Goal: Find specific page/section: Find specific page/section

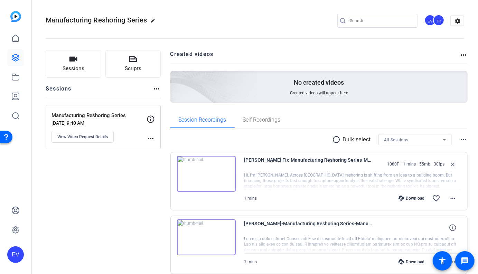
scroll to position [21, 0]
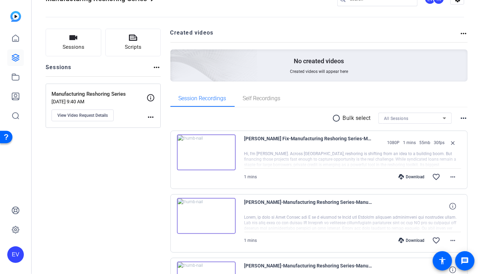
click at [208, 152] on img at bounding box center [206, 152] width 59 height 36
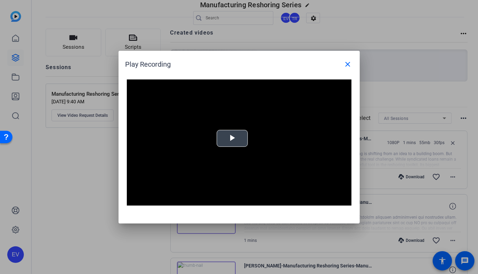
drag, startPoint x: 232, startPoint y: 137, endPoint x: 240, endPoint y: 142, distance: 9.1
click at [232, 138] on span "Video Player" at bounding box center [232, 138] width 0 height 0
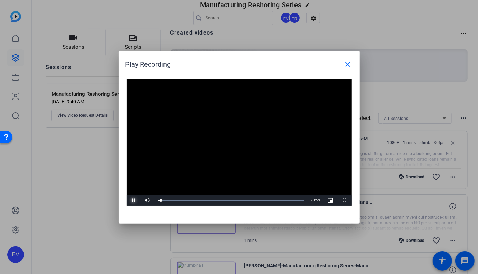
click at [133, 200] on span "Video Player" at bounding box center [134, 200] width 14 height 0
click at [349, 65] on mat-icon "close" at bounding box center [348, 64] width 8 height 8
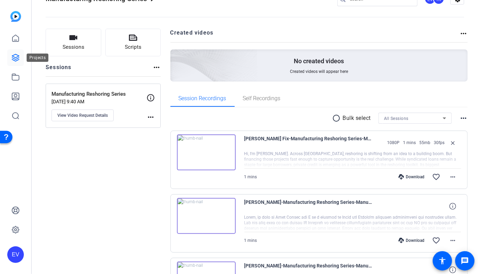
click at [16, 58] on icon at bounding box center [15, 58] width 8 height 8
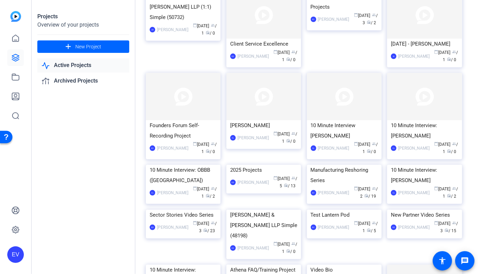
scroll to position [170, 0]
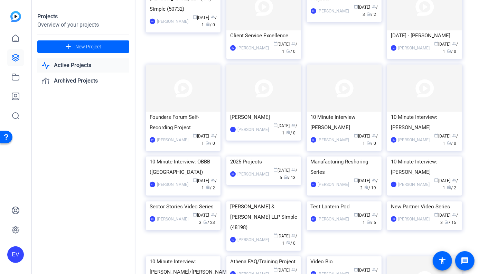
click at [250, 157] on img at bounding box center [263, 157] width 75 height 0
